Goal: Task Accomplishment & Management: Manage account settings

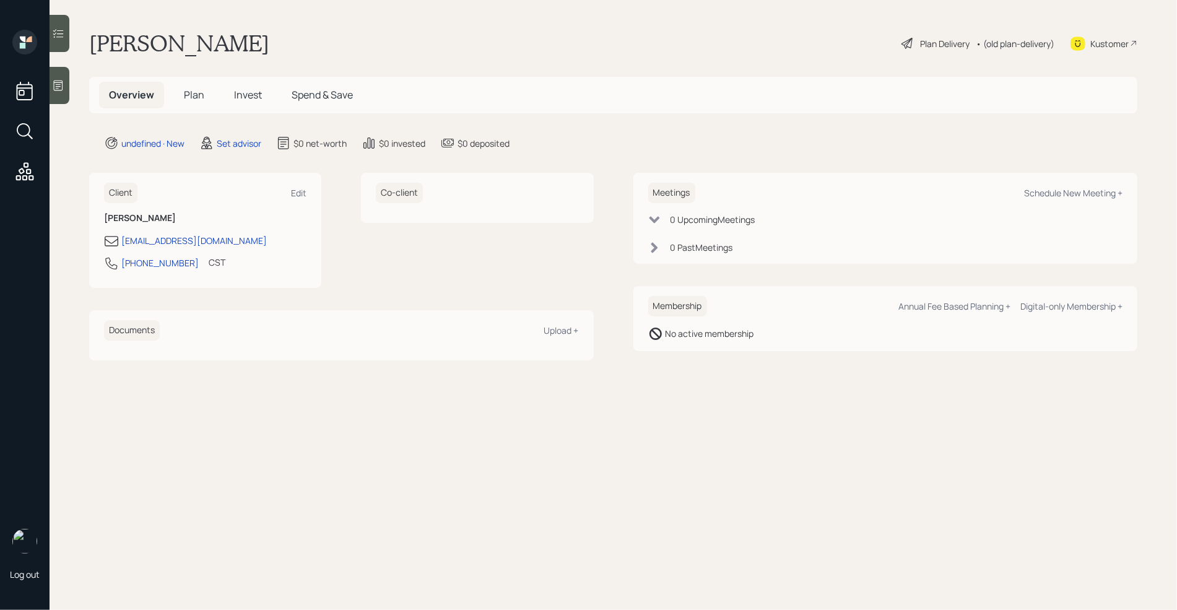
click at [60, 92] on div at bounding box center [60, 85] width 20 height 37
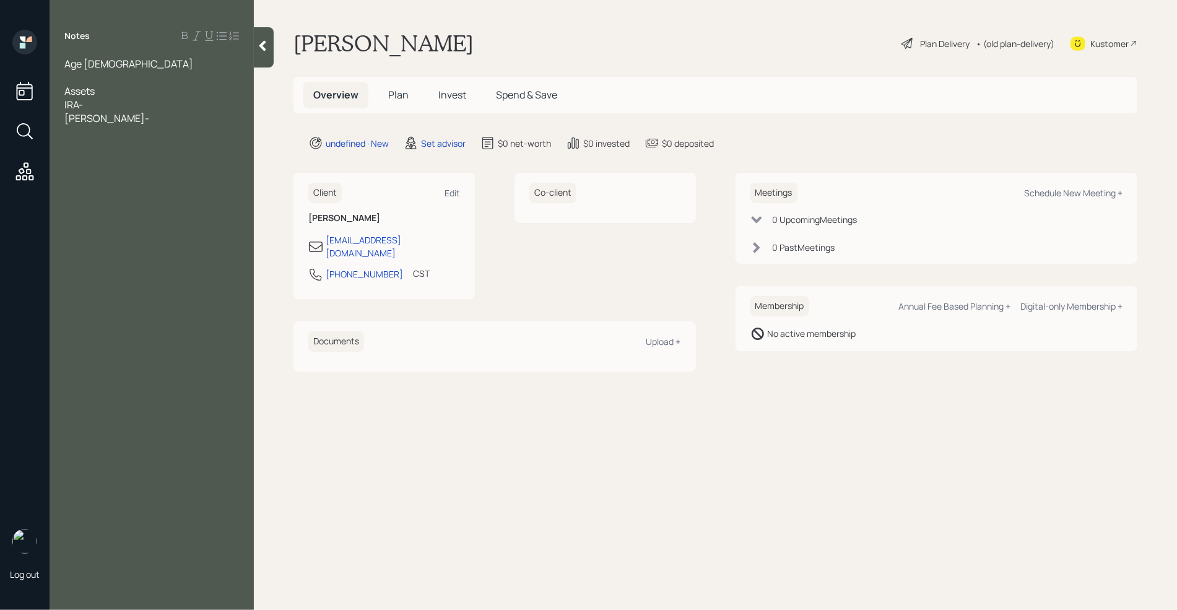
click at [94, 105] on div "IRA-" at bounding box center [151, 105] width 175 height 14
click at [99, 116] on div "[PERSON_NAME]-" at bounding box center [151, 118] width 175 height 14
click at [102, 103] on div "IRA-" at bounding box center [151, 105] width 175 height 14
click at [124, 123] on div "[PERSON_NAME]- 50k" at bounding box center [151, 118] width 175 height 14
click at [93, 200] on div at bounding box center [151, 200] width 175 height 14
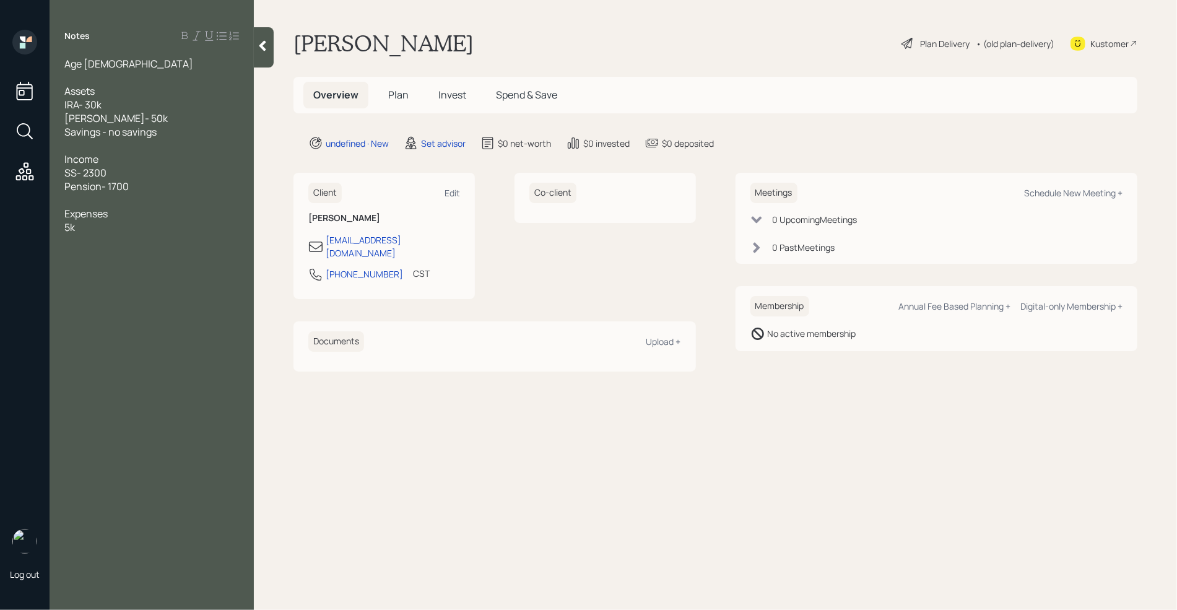
click at [92, 225] on div "5k" at bounding box center [151, 227] width 175 height 14
click at [121, 238] on div at bounding box center [151, 241] width 175 height 14
click at [131, 260] on div at bounding box center [151, 255] width 175 height 14
click at [140, 303] on div at bounding box center [151, 309] width 175 height 14
click at [209, 326] on div "goal is to live comfortablyu" at bounding box center [151, 323] width 175 height 14
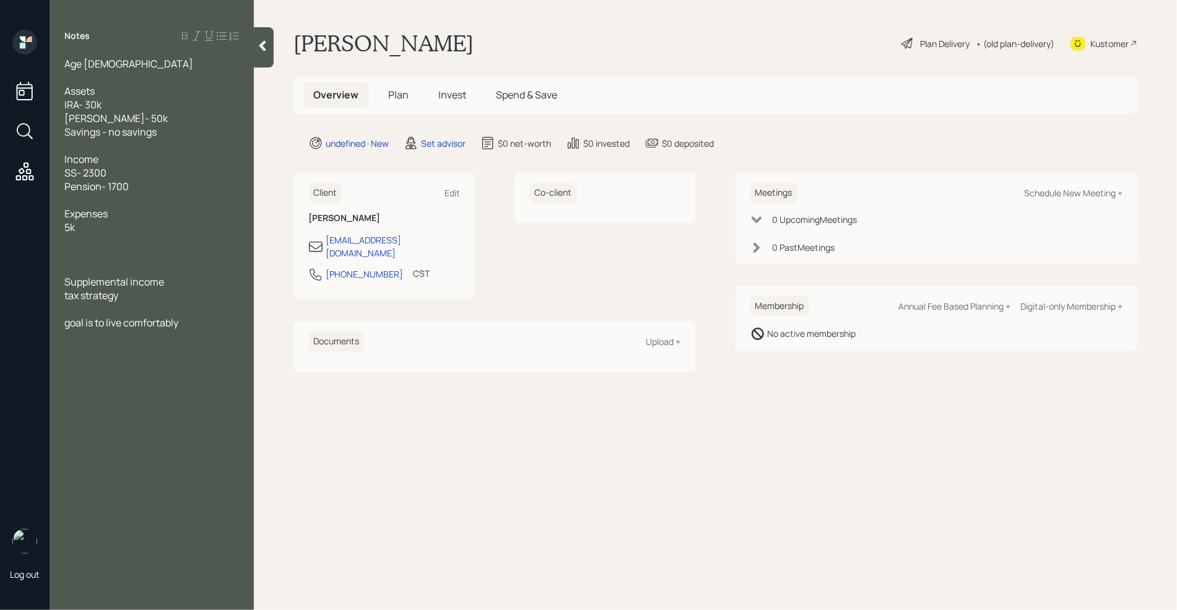
click at [137, 302] on div at bounding box center [151, 309] width 175 height 14
click at [203, 324] on div "goal is to live comfortably" at bounding box center [151, 323] width 175 height 14
click at [152, 310] on div "mainly rmds" at bounding box center [151, 309] width 175 height 14
click at [197, 352] on div "goal is to live comfortably" at bounding box center [151, 350] width 175 height 14
click at [1047, 194] on div "Schedule New Meeting +" at bounding box center [1073, 193] width 98 height 12
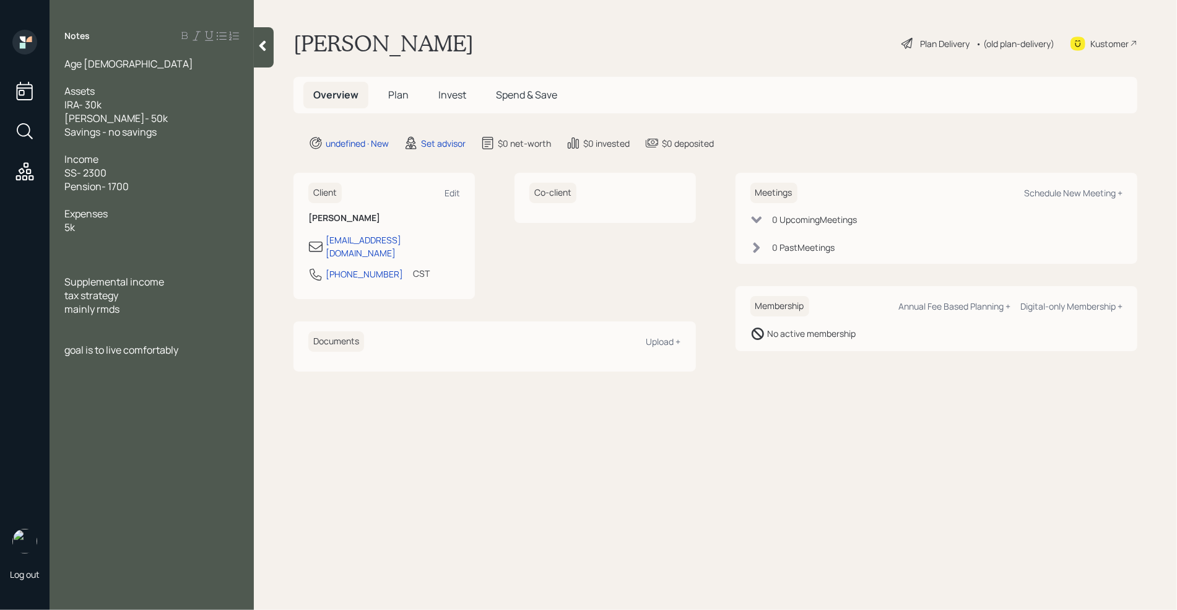
select select "round-[PERSON_NAME]"
